Goal: Transaction & Acquisition: Purchase product/service

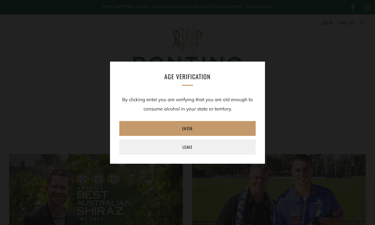
click at [240, 148] on link "Leave" at bounding box center [187, 147] width 136 height 15
click at [228, 127] on link "Enter" at bounding box center [187, 128] width 136 height 15
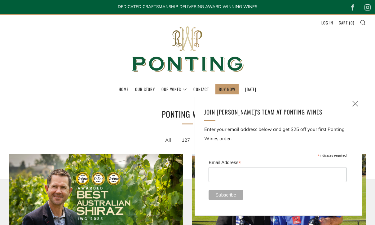
click at [355, 104] on icon at bounding box center [354, 104] width 7 height 8
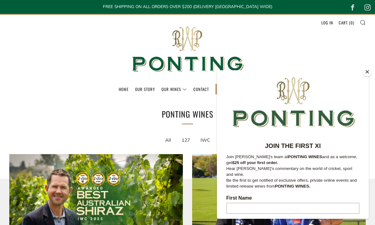
click at [371, 71] on button "Close" at bounding box center [367, 71] width 9 height 9
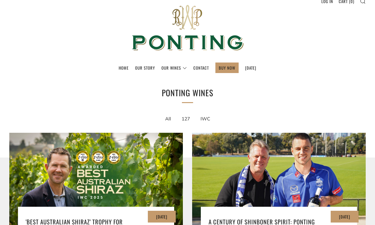
scroll to position [21, 0]
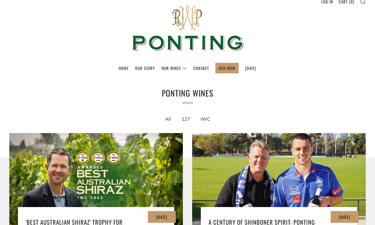
click at [187, 120] on link "127" at bounding box center [186, 119] width 16 height 11
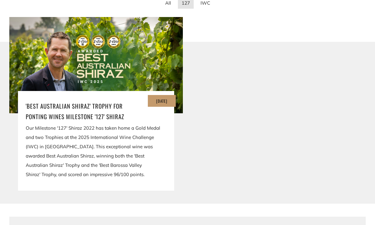
scroll to position [134, 0]
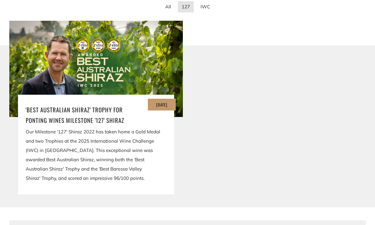
click at [57, 65] on img at bounding box center [96, 69] width 174 height 96
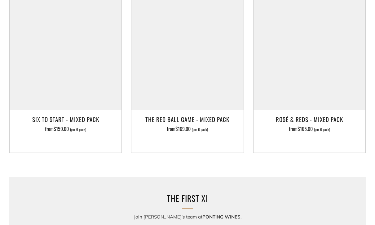
scroll to position [920, 0]
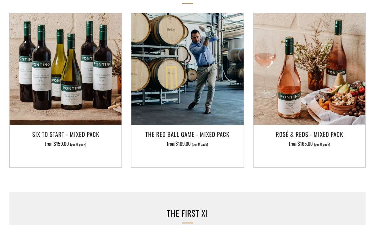
click at [209, 129] on h3 "The Red Ball Game - Mixed Pack" at bounding box center [187, 134] width 106 height 11
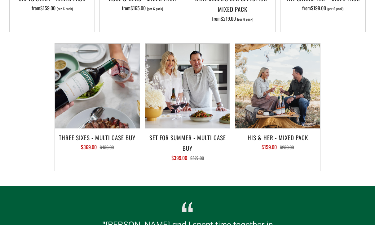
scroll to position [518, 0]
click at [81, 96] on img at bounding box center [97, 86] width 85 height 85
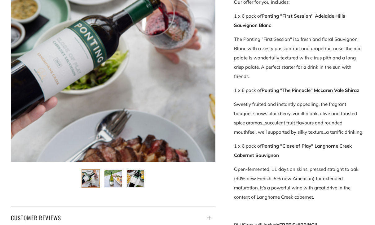
scroll to position [151, 0]
